Goal: Browse casually

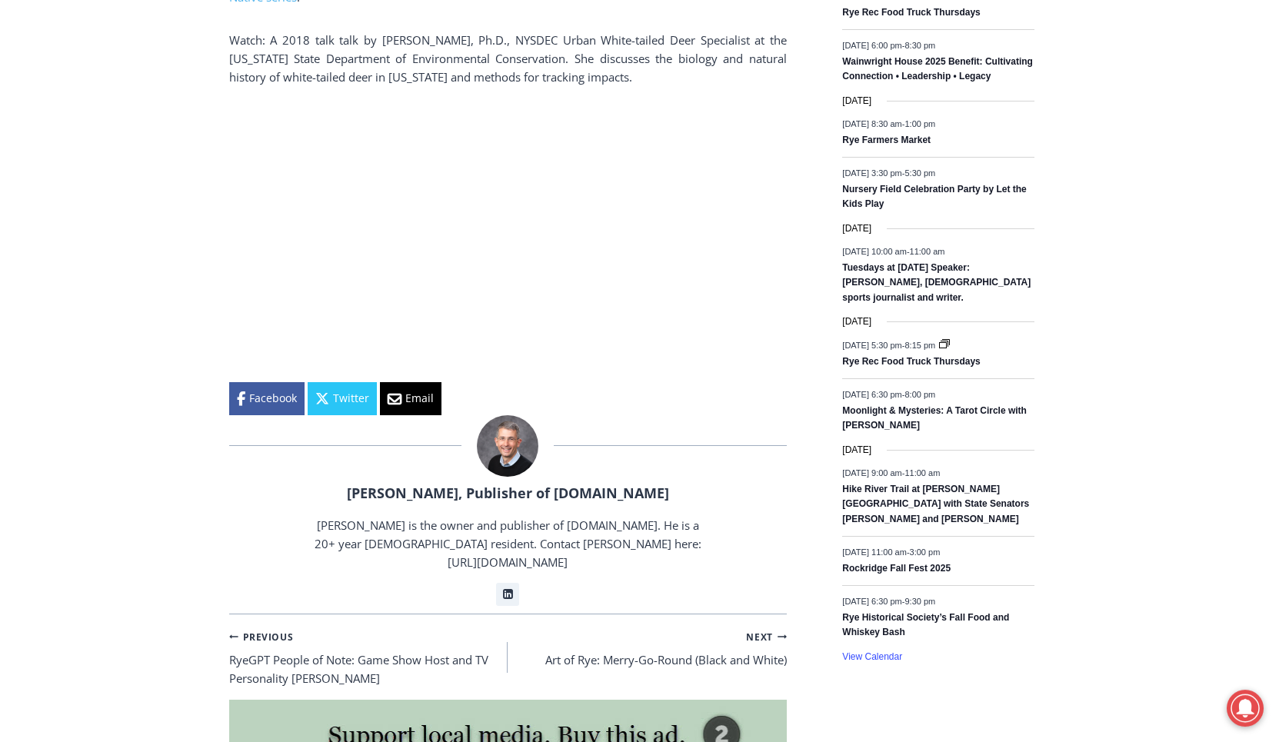
scroll to position [2196, 0]
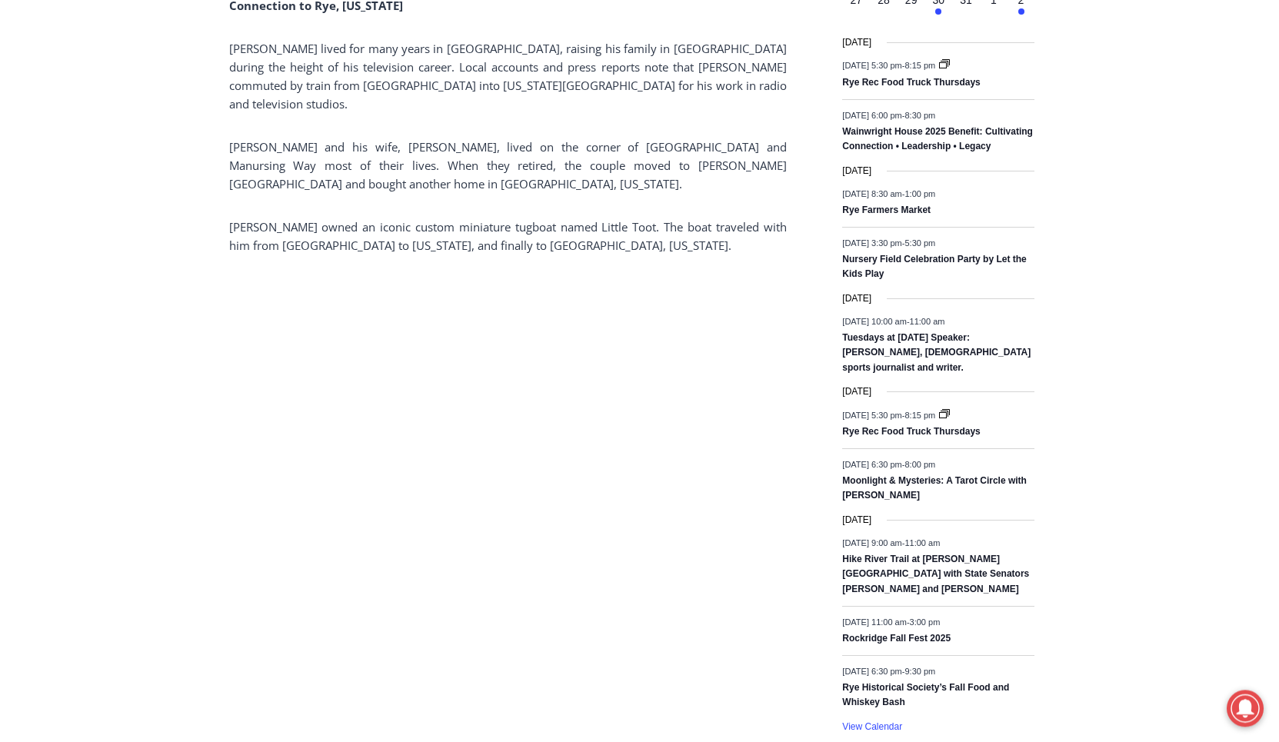
scroll to position [2013, 0]
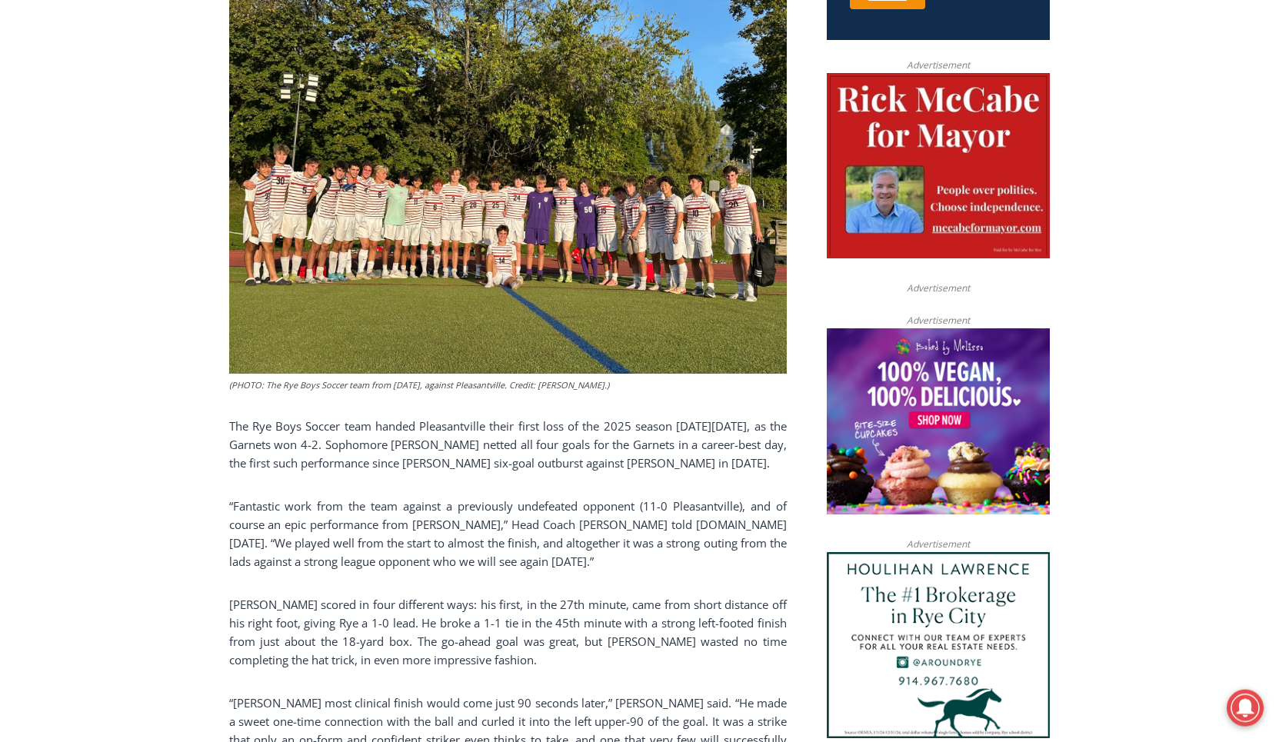
scroll to position [549, 0]
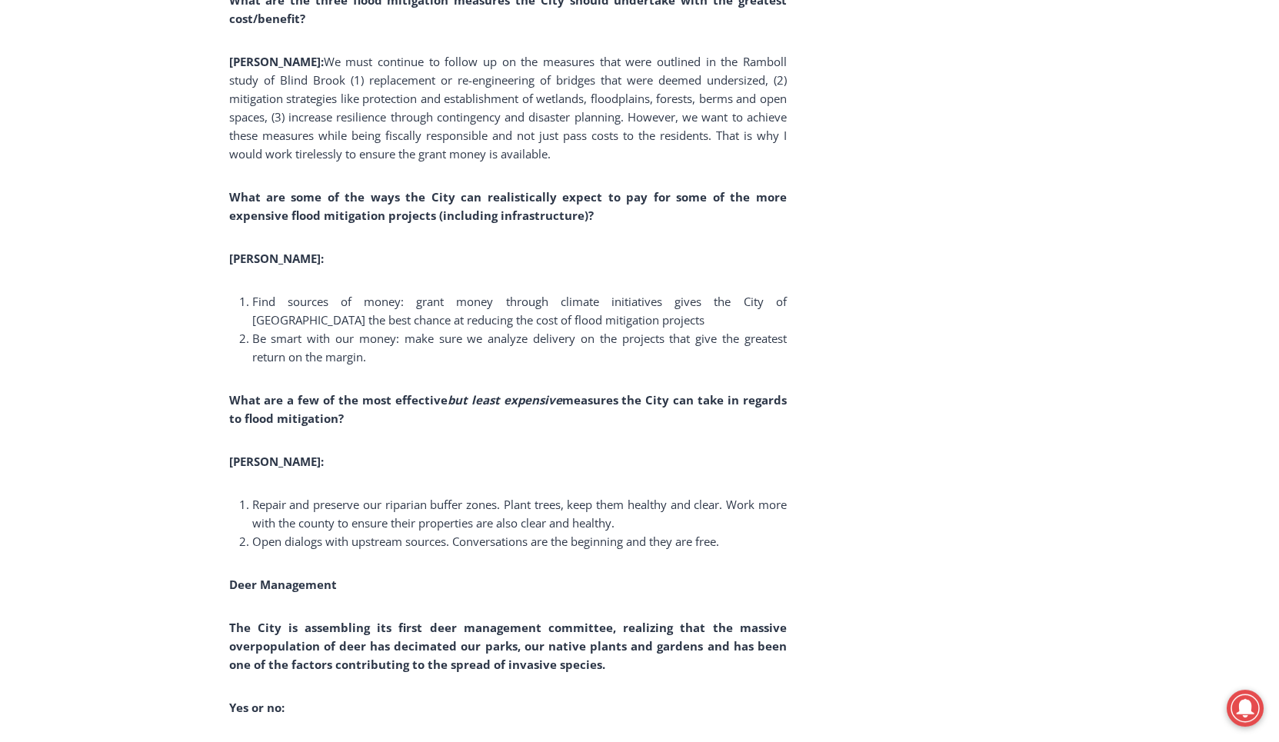
scroll to position [6405, 0]
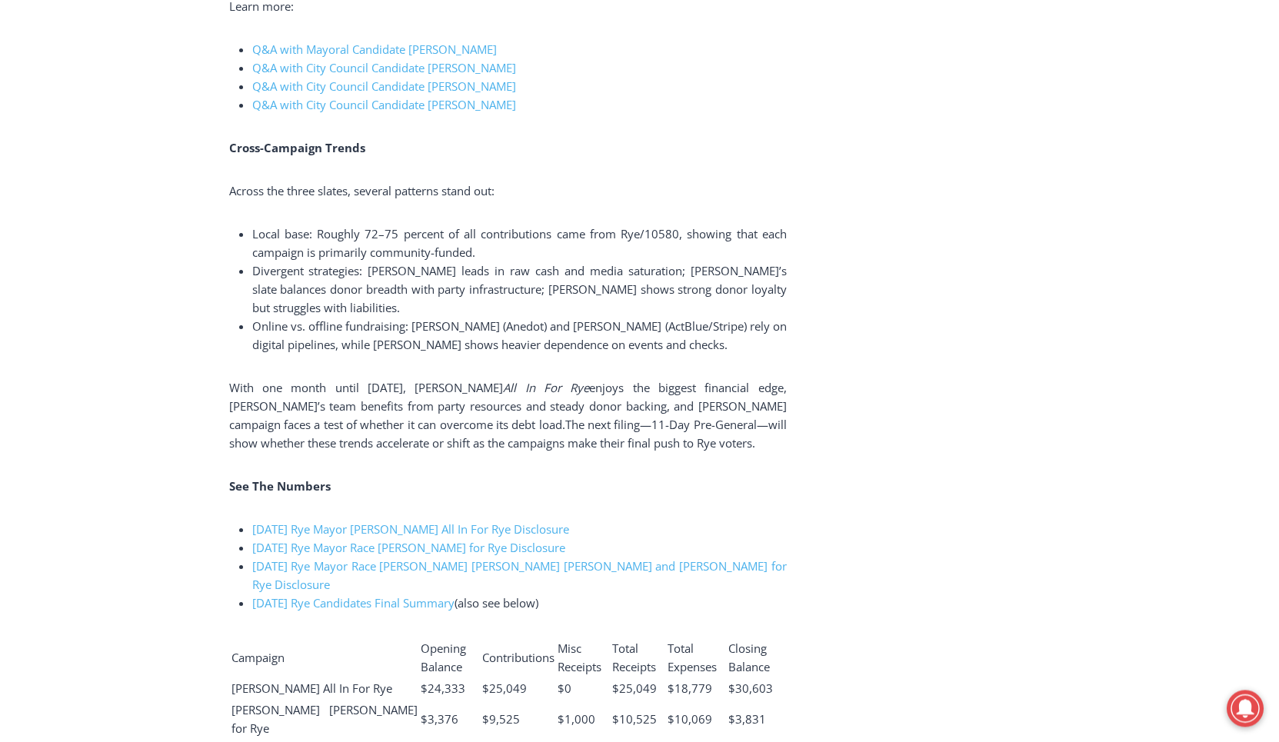
scroll to position [3294, 0]
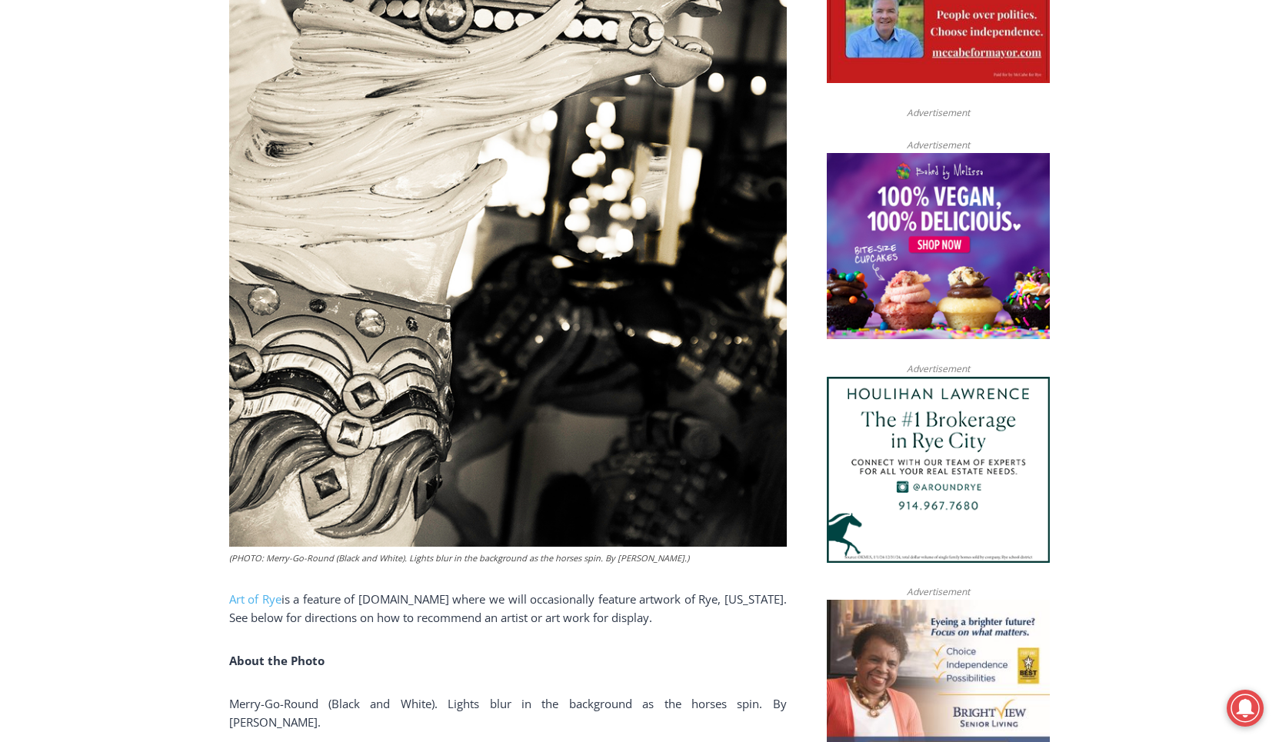
scroll to position [366, 0]
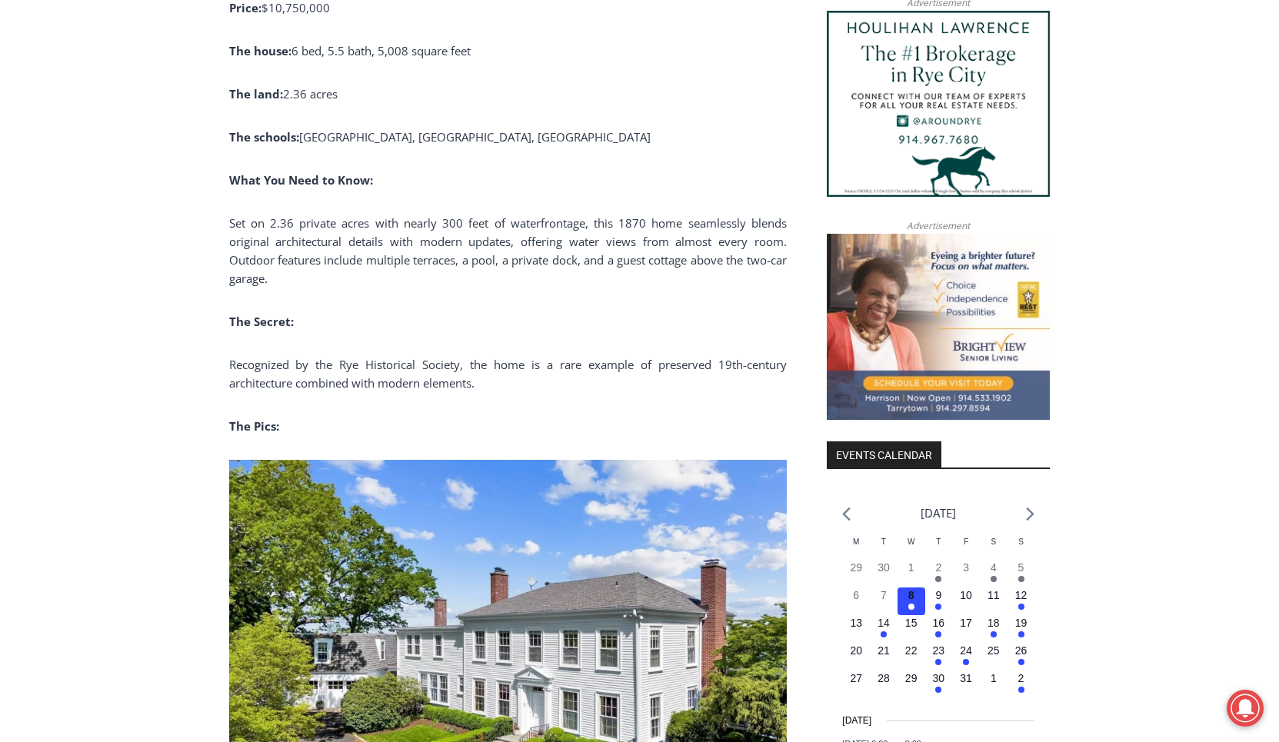
scroll to position [2013, 0]
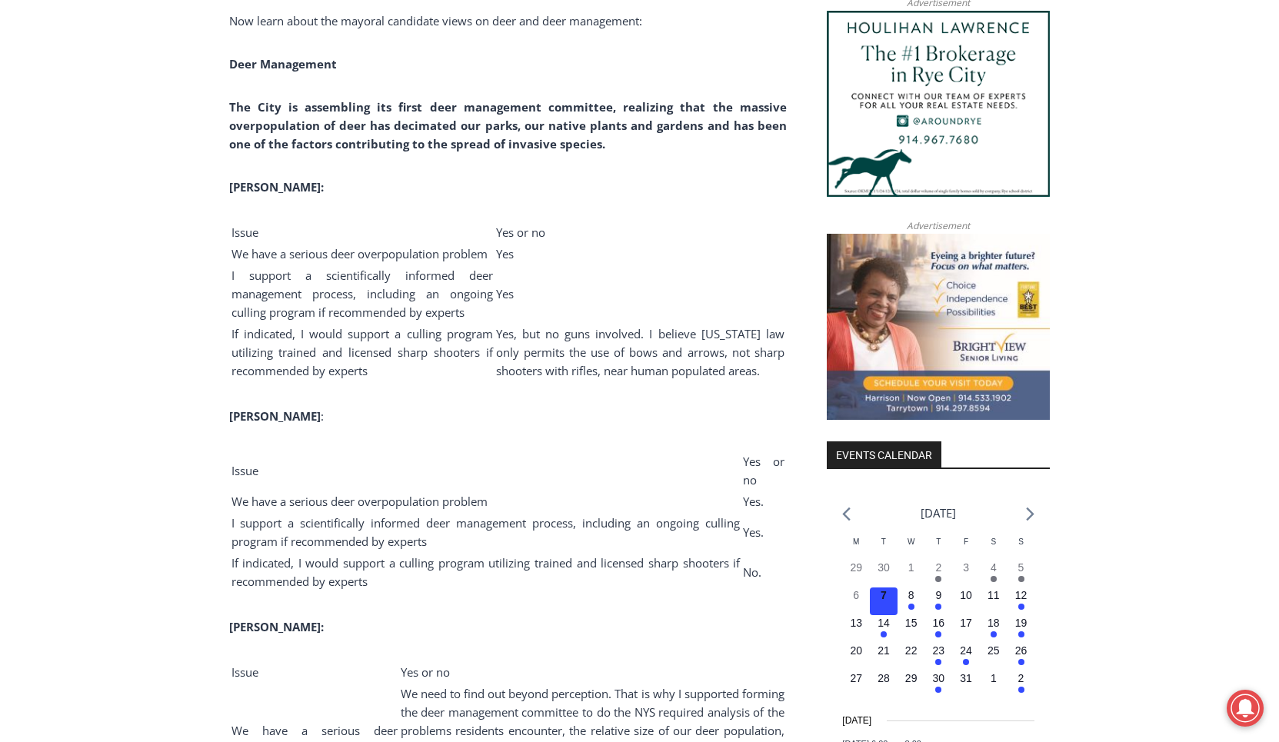
scroll to position [2013, 0]
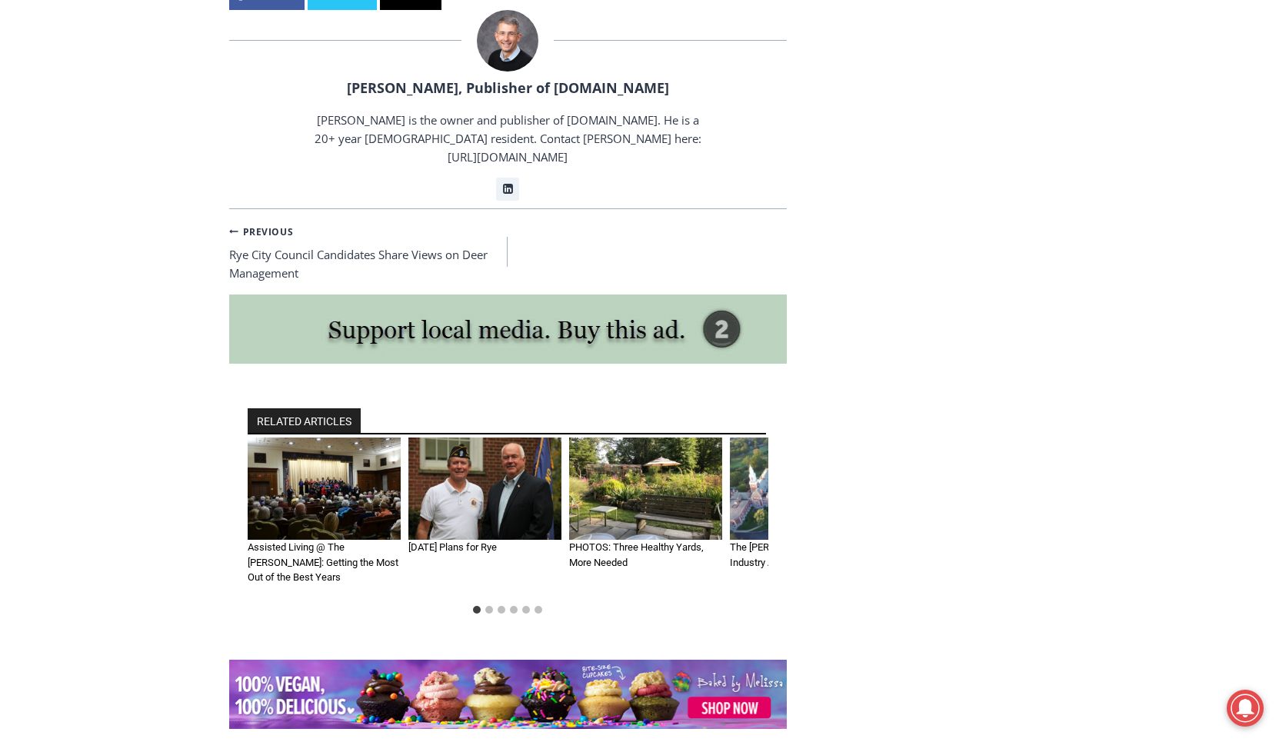
scroll to position [9699, 0]
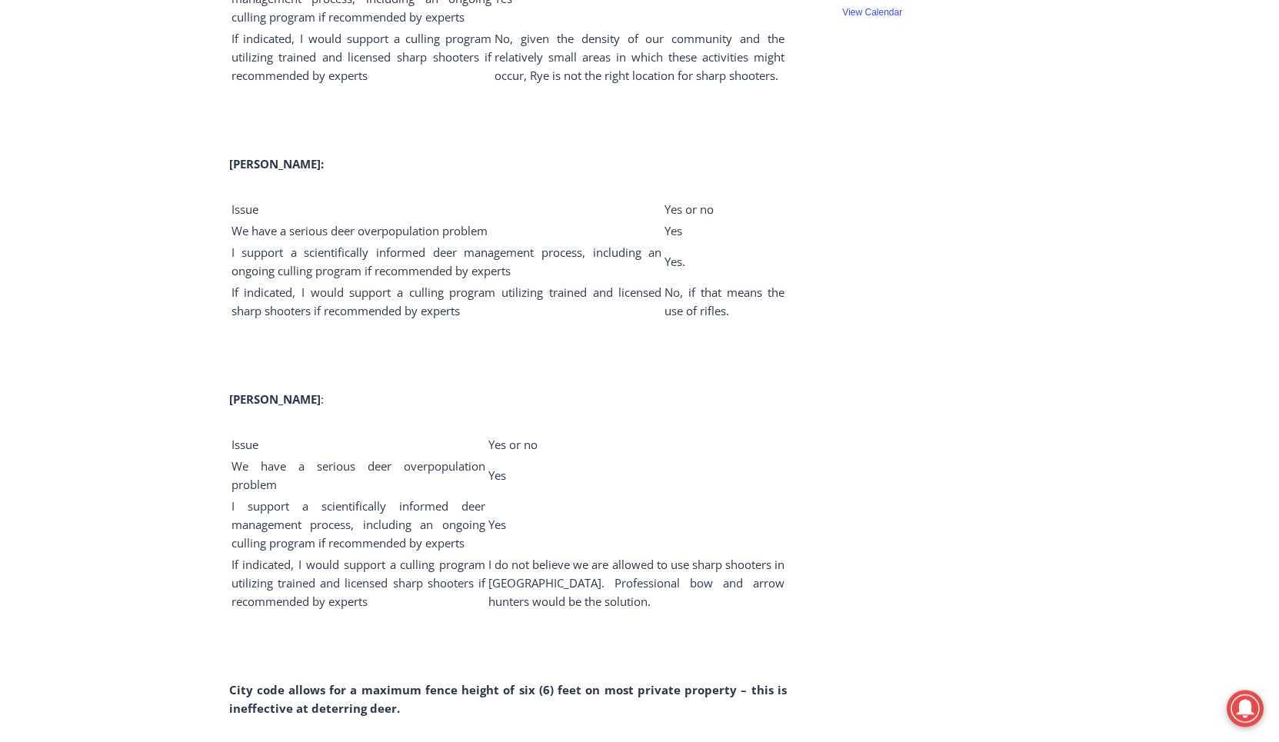
scroll to position [2745, 0]
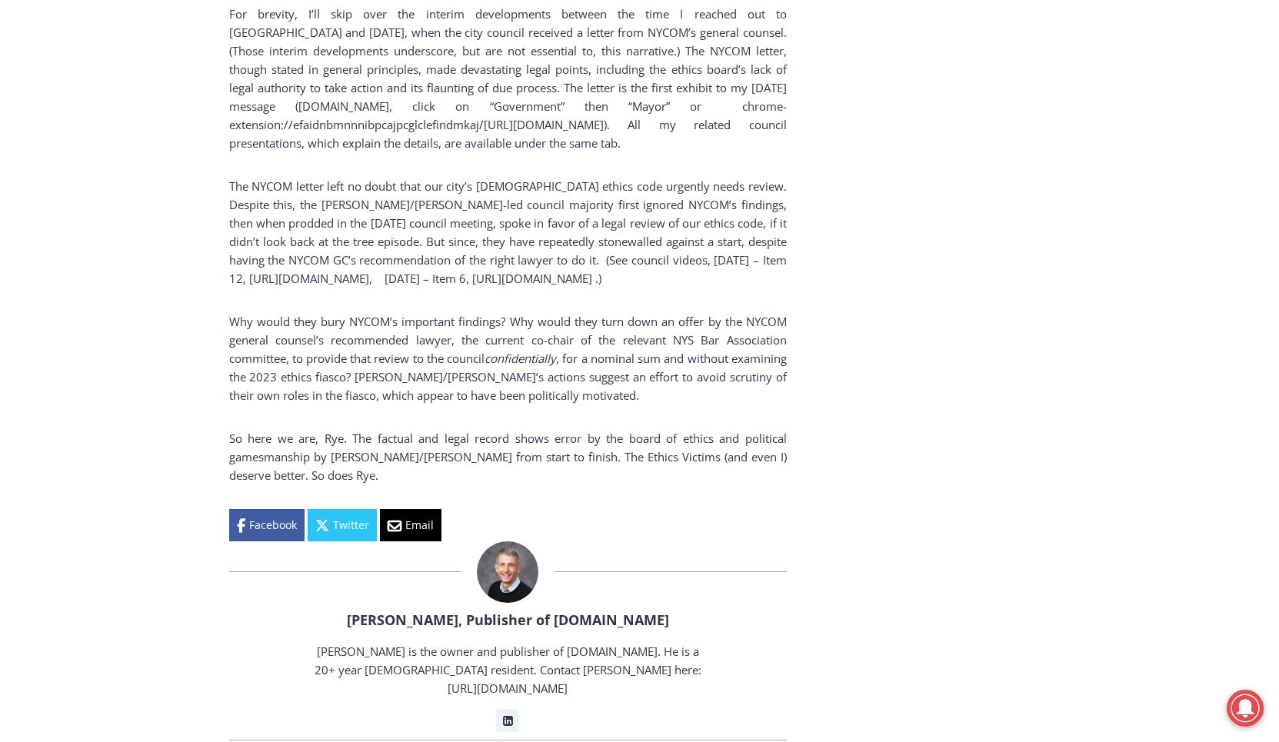
scroll to position [2928, 0]
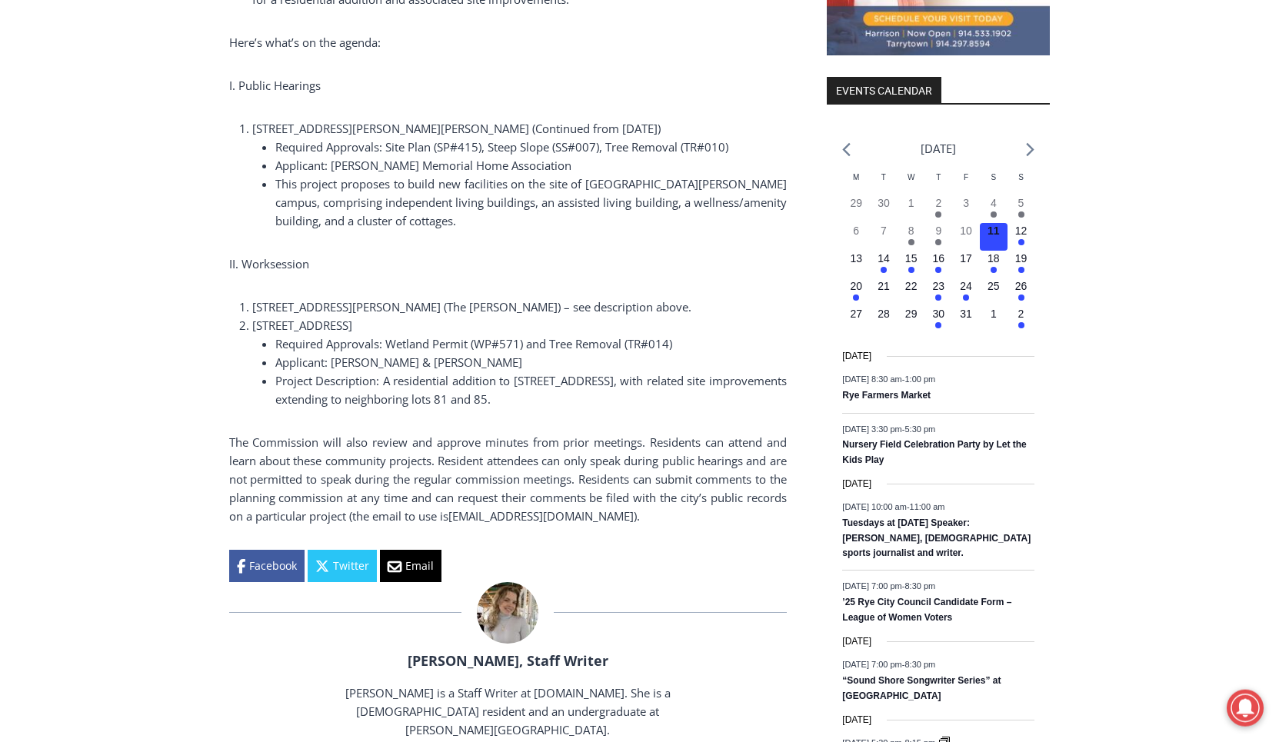
scroll to position [1647, 0]
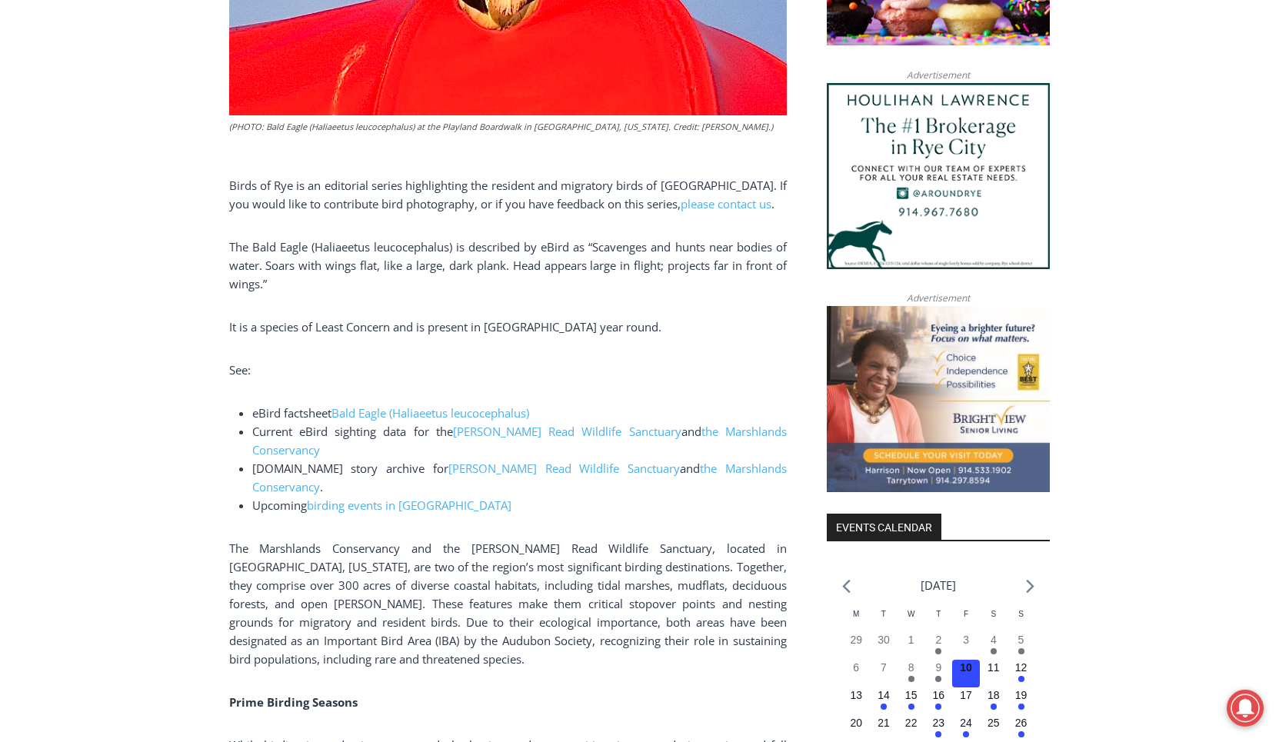
scroll to position [1098, 0]
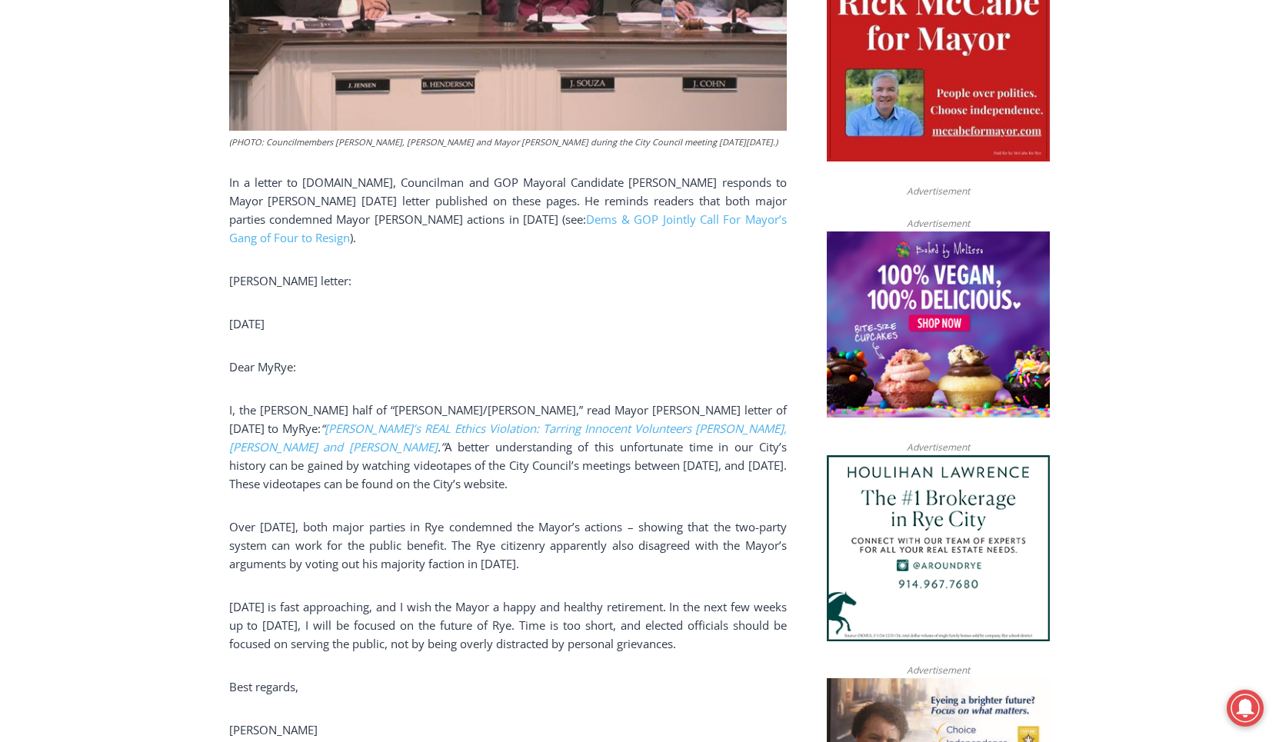
scroll to position [915, 0]
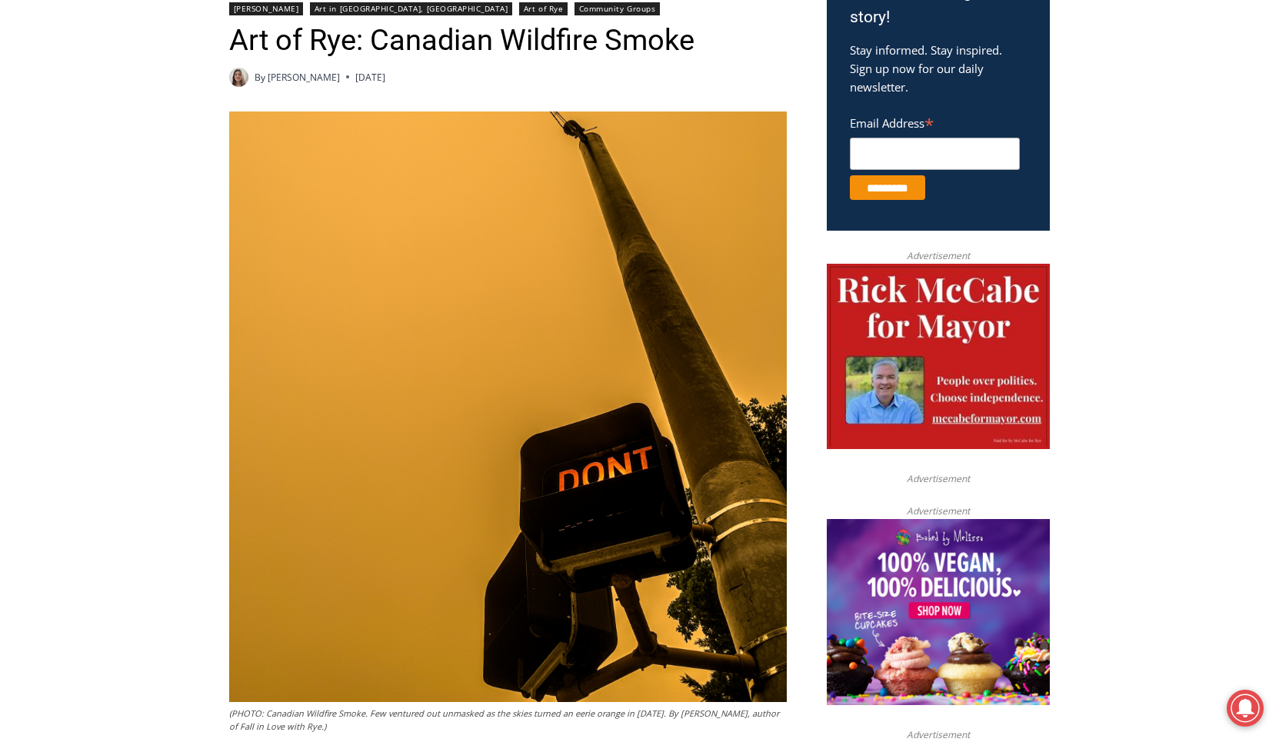
scroll to position [1281, 0]
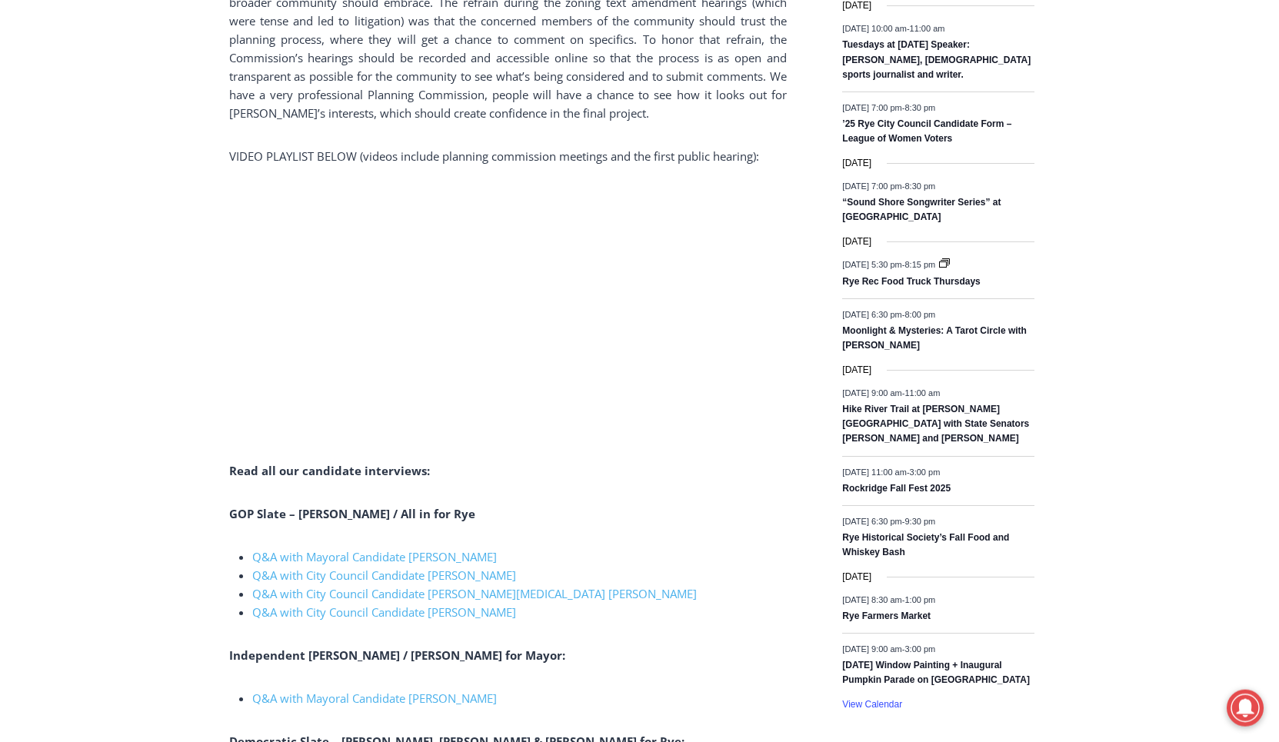
scroll to position [2013, 0]
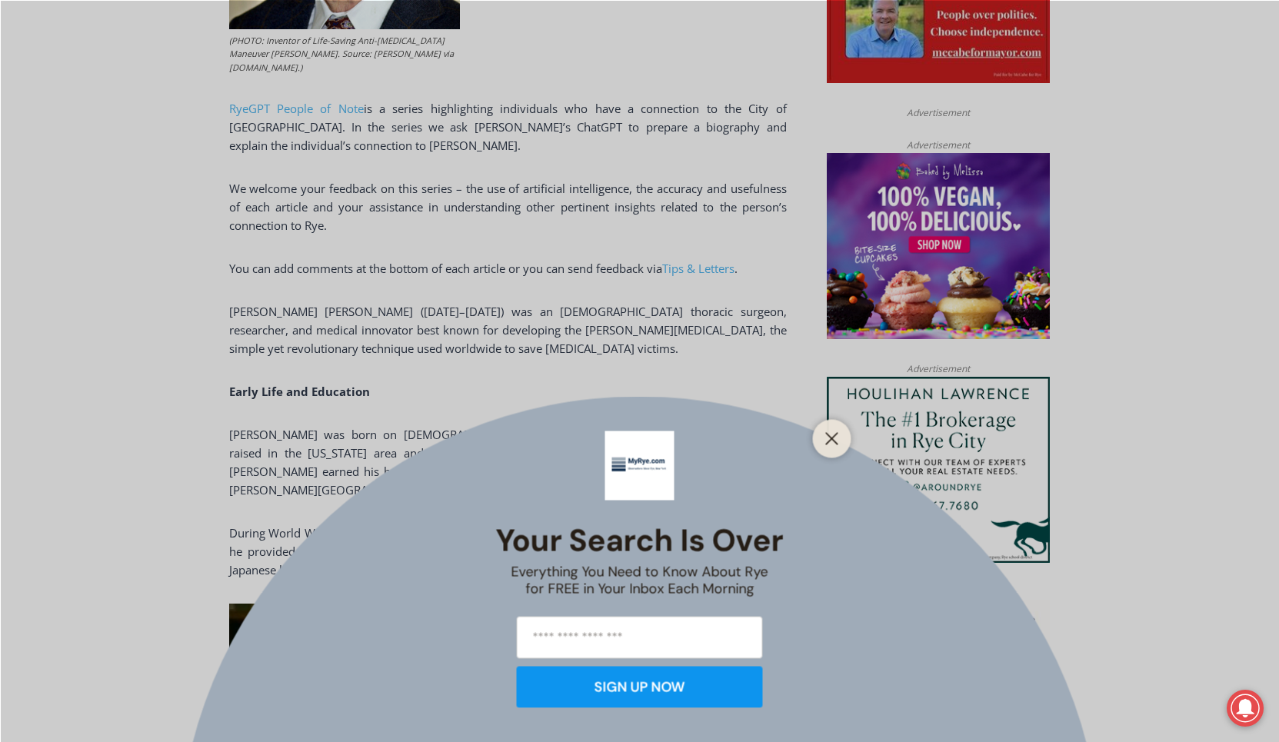
click at [839, 449] on div at bounding box center [832, 438] width 38 height 38
click at [833, 446] on button "Close" at bounding box center [832, 439] width 22 height 22
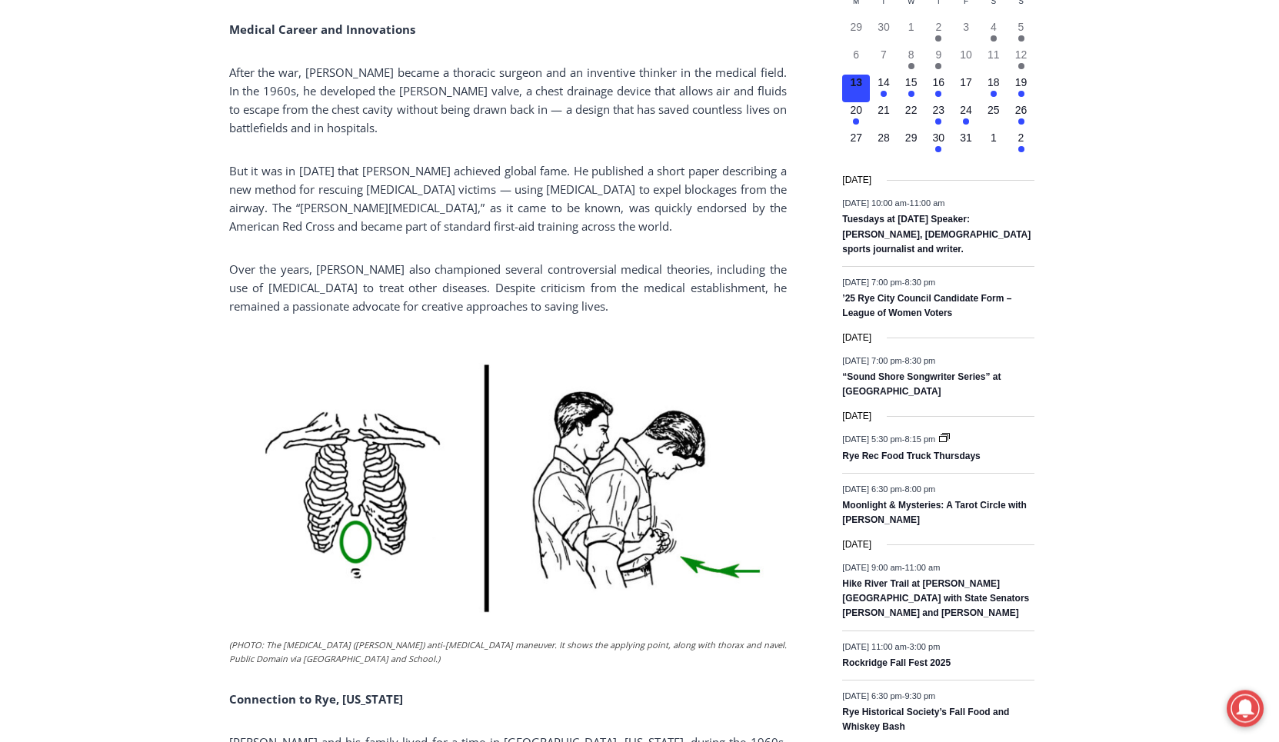
scroll to position [2196, 0]
